Goal: Answer question/provide support: Share knowledge or assist other users

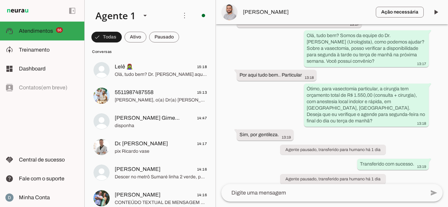
scroll to position [2150, 0]
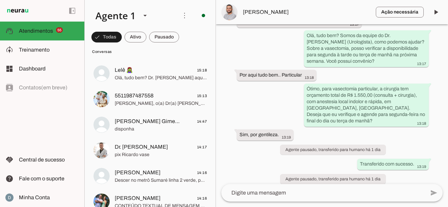
click at [150, 178] on span "Descer no metrô Sumaré linha 2 verde, pegar o ônibus Pompeia 478 P, descer na […" at bounding box center [161, 180] width 92 height 7
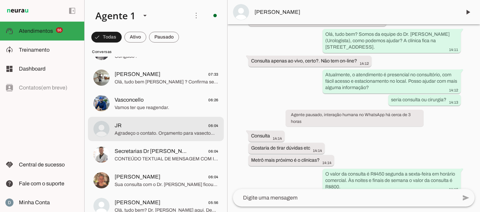
scroll to position [3559, 0]
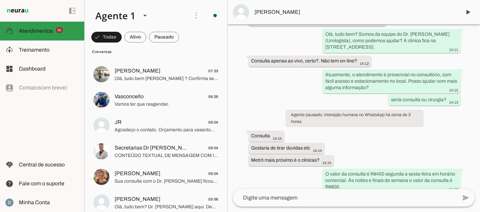
click at [46, 31] on span "Atendimentos" at bounding box center [36, 31] width 34 height 6
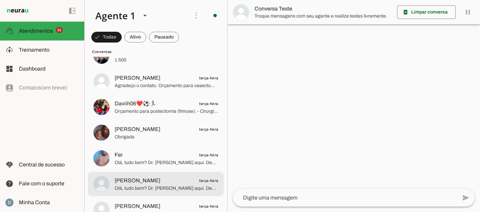
scroll to position [6822, 0]
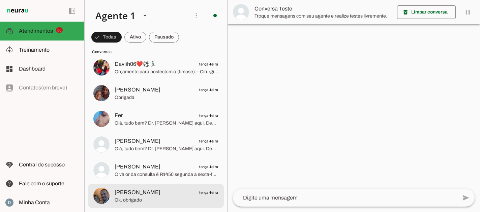
click at [173, 198] on span "Ok, obrigado" at bounding box center [167, 200] width 104 height 7
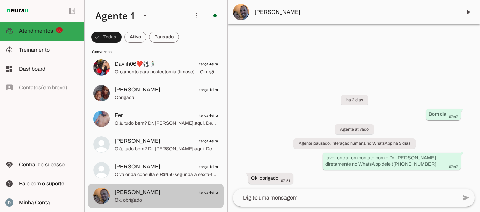
click at [148, 199] on span "Ok, obrigado" at bounding box center [167, 200] width 104 height 7
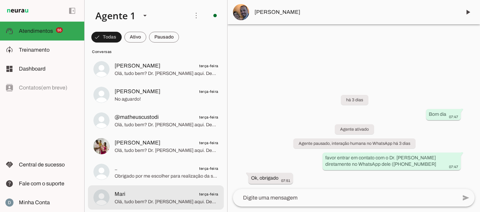
scroll to position [6434, 0]
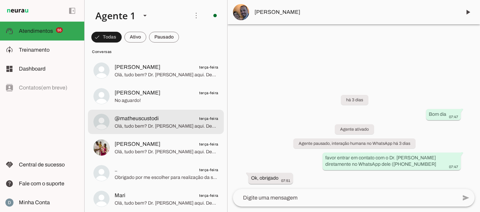
click at [152, 120] on span "@matheuscustodi" at bounding box center [137, 118] width 44 height 8
